Goal: Information Seeking & Learning: Find specific fact

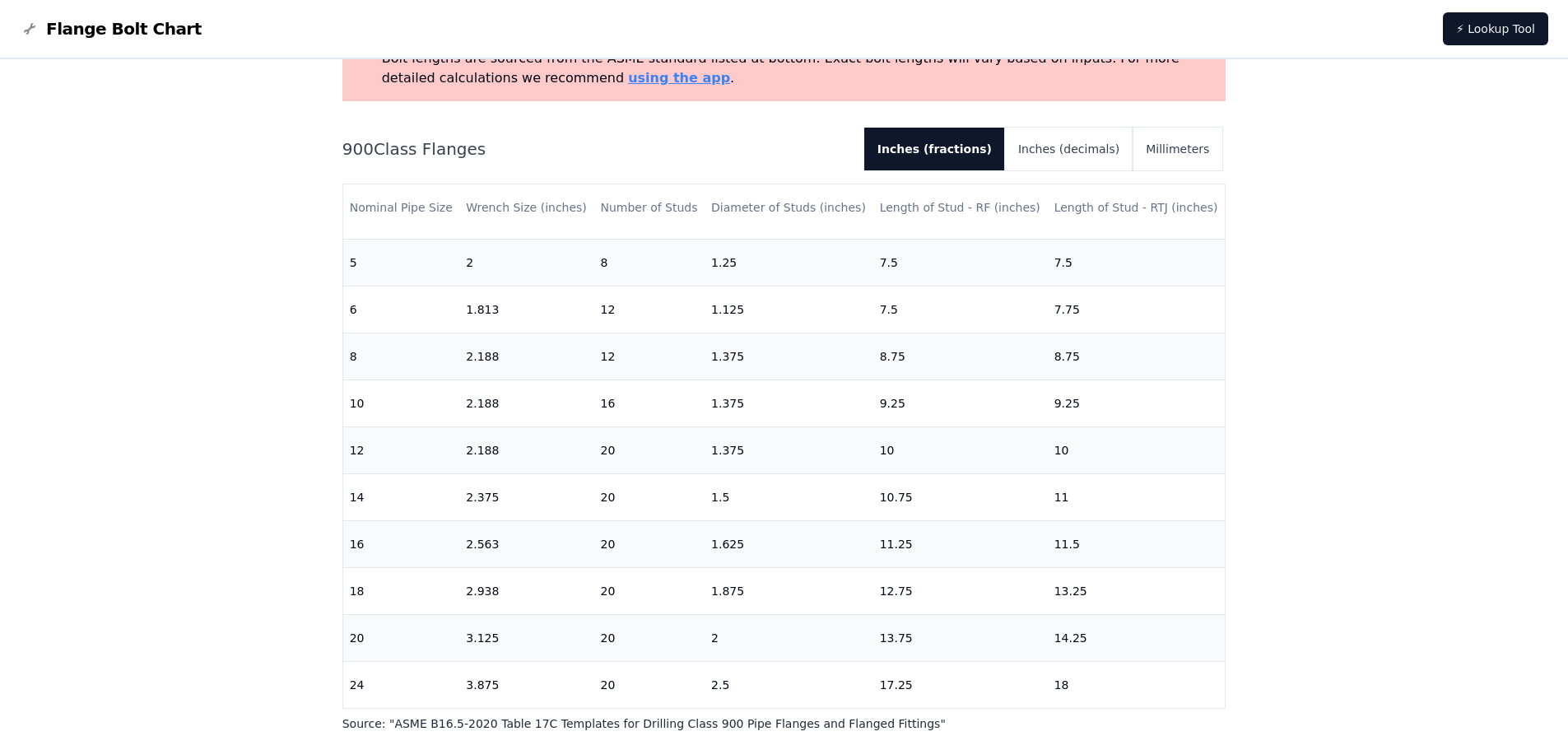
scroll to position [165, 0]
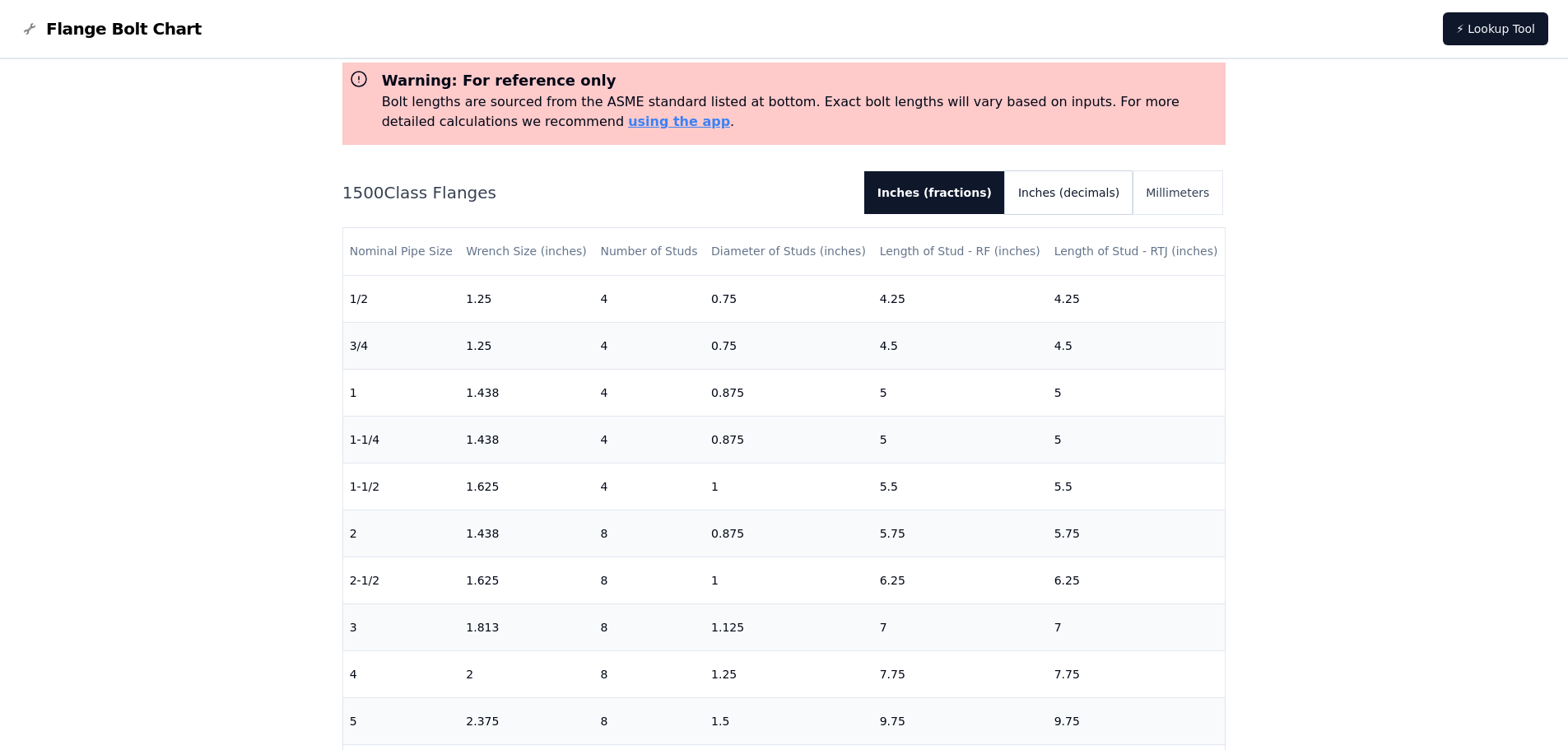
click at [1080, 197] on button "Inches (decimals)" at bounding box center [1068, 192] width 127 height 43
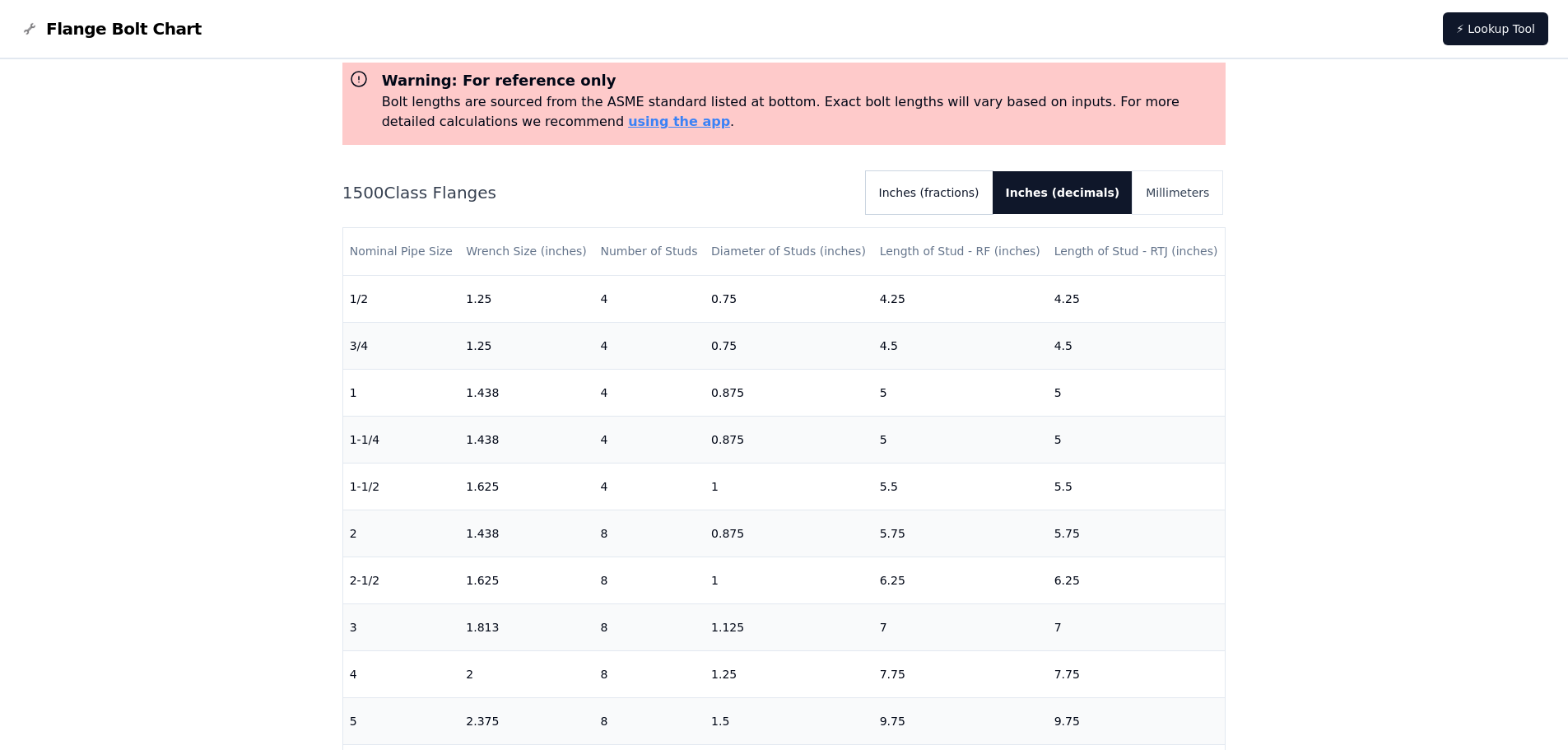
click at [957, 197] on button "Inches (fractions)" at bounding box center [929, 192] width 127 height 43
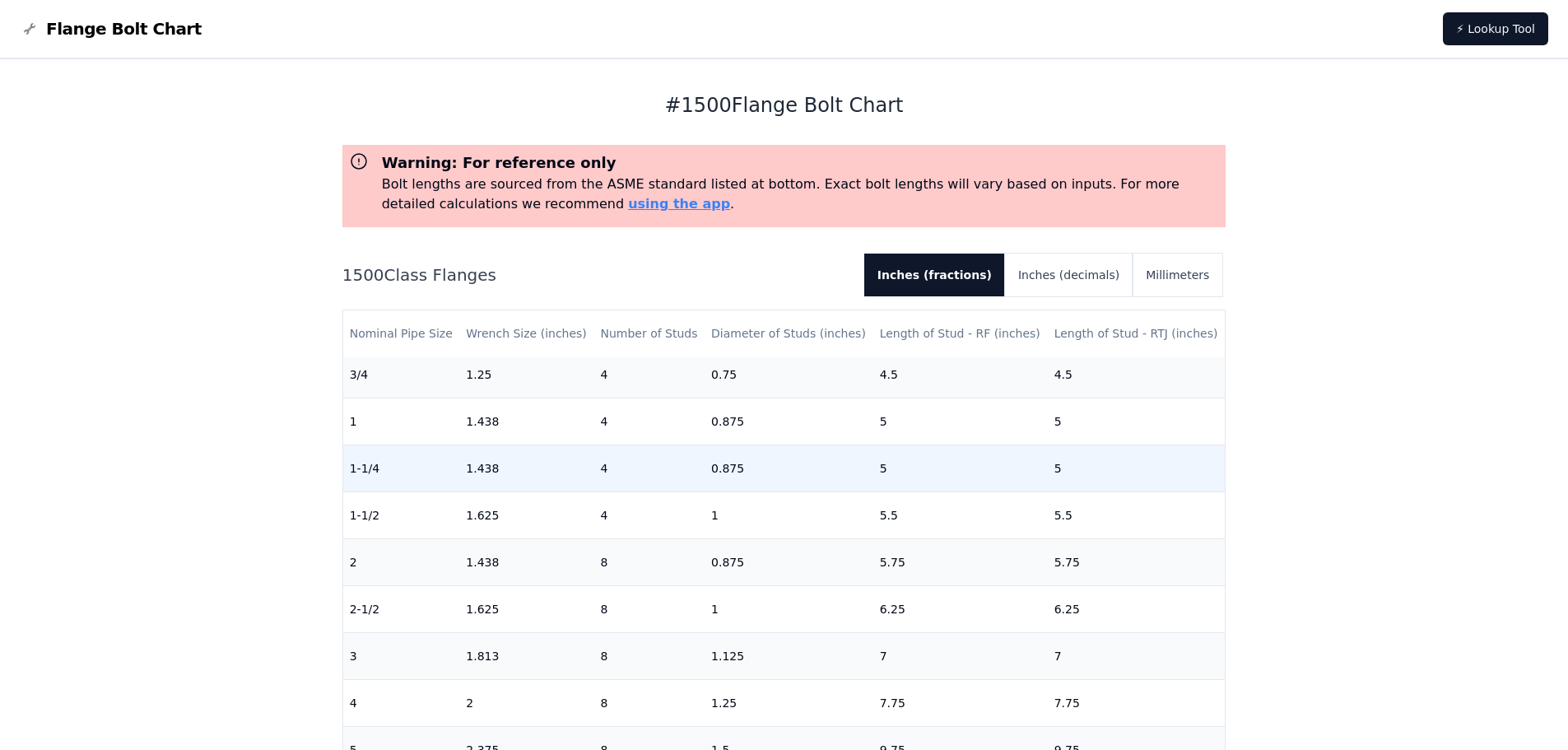
scroll to position [83, 0]
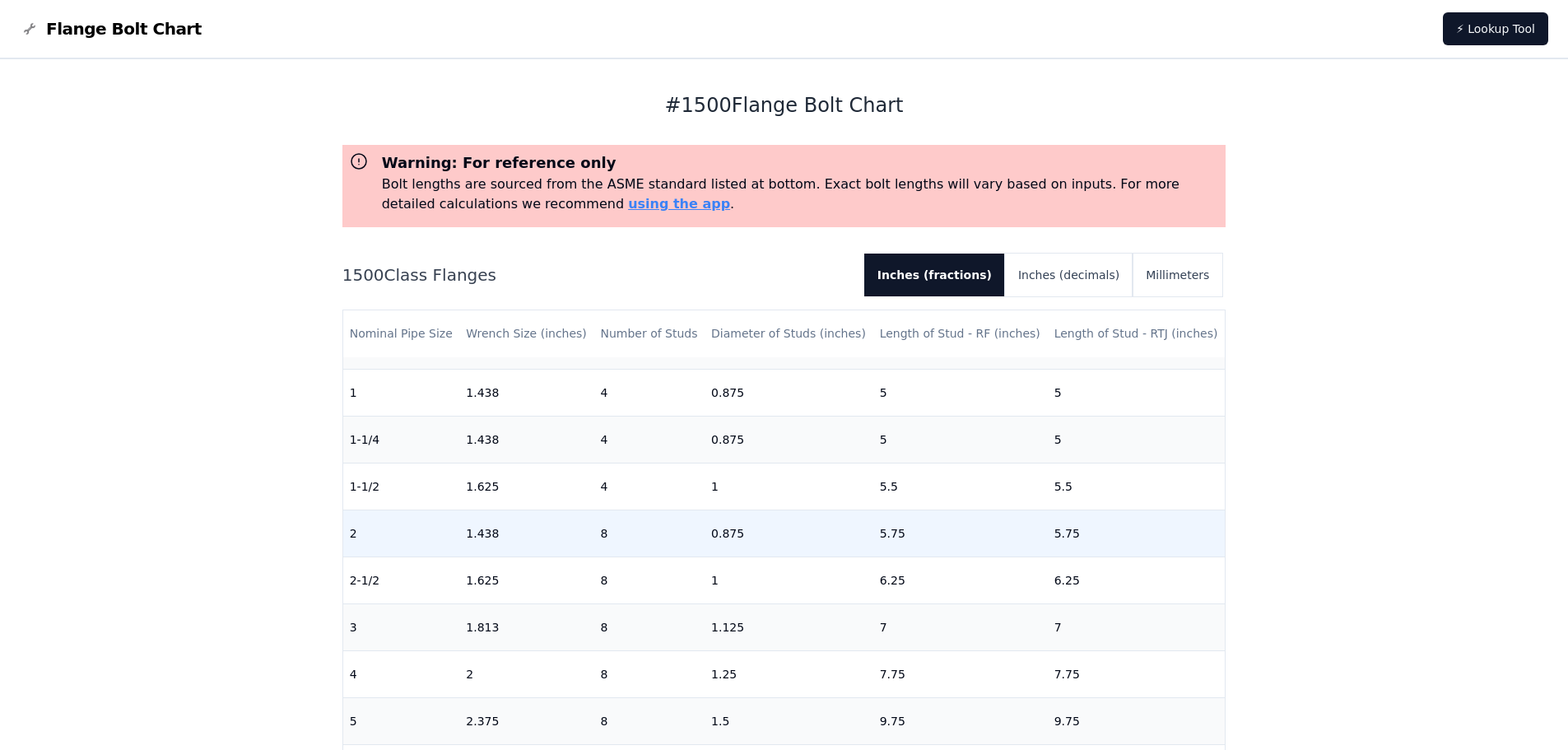
click at [721, 541] on td "0.875" at bounding box center [789, 533] width 169 height 47
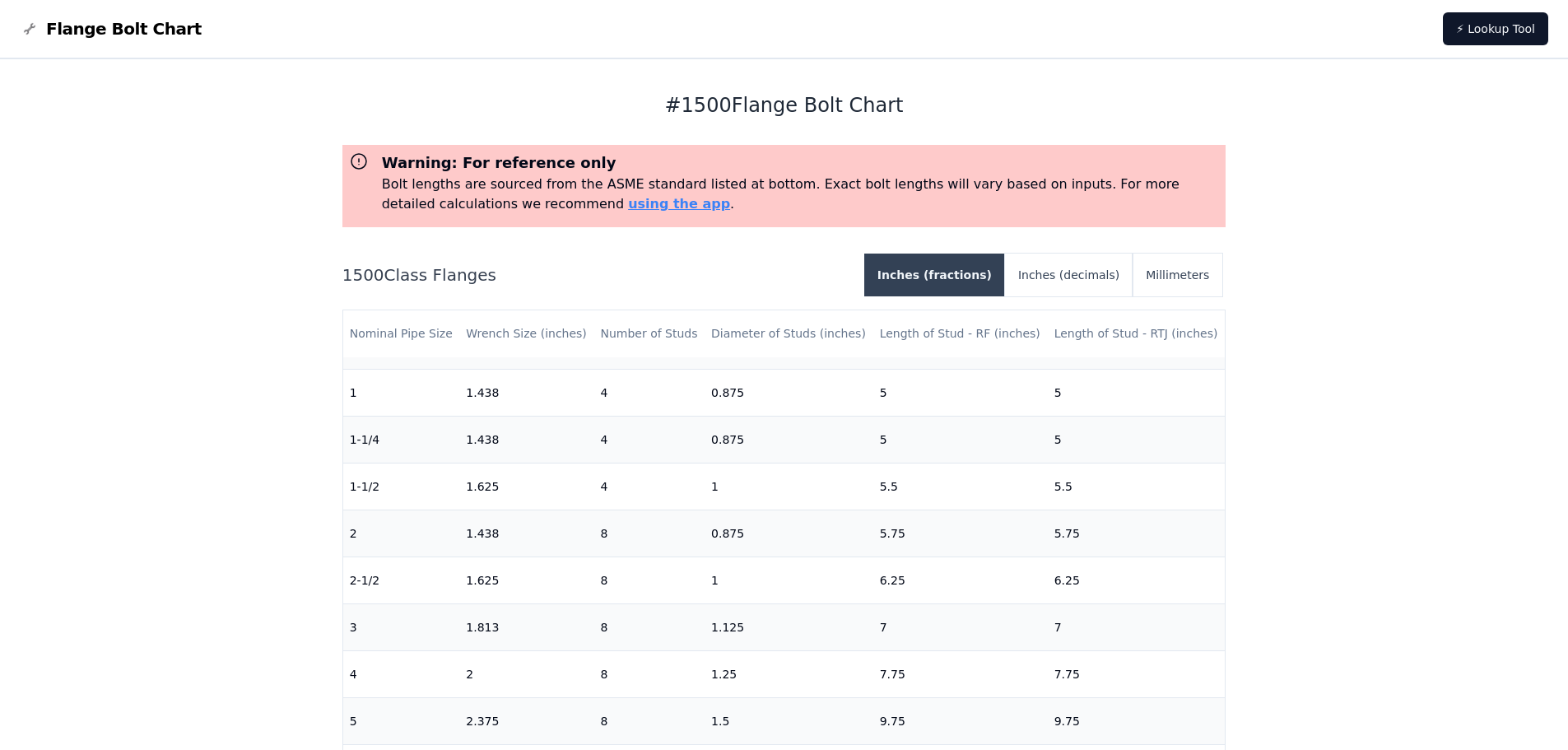
click at [981, 273] on button "Inches (fractions)" at bounding box center [934, 275] width 141 height 43
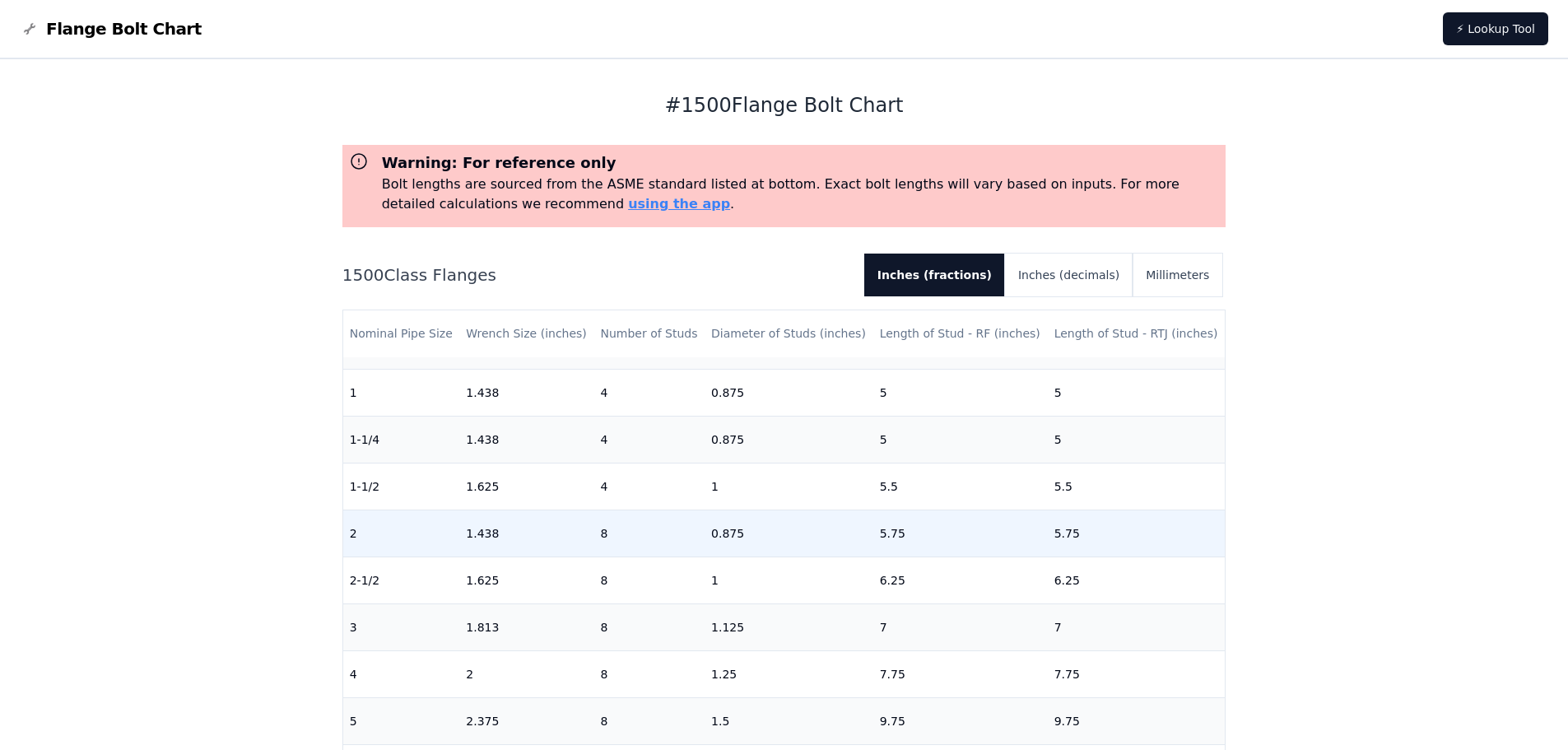
click at [739, 534] on td "0.875" at bounding box center [789, 533] width 169 height 47
